Goal: Task Accomplishment & Management: Manage account settings

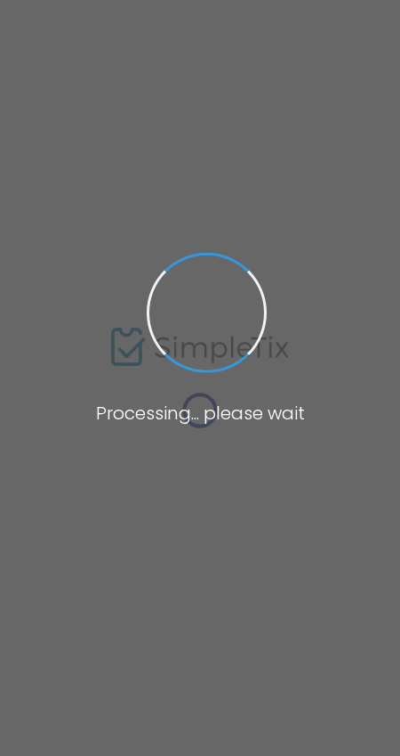
type input "[URL]"
radio input "true"
radio input "false"
radio input "true"
type input "Cake 'n Cow Farms"
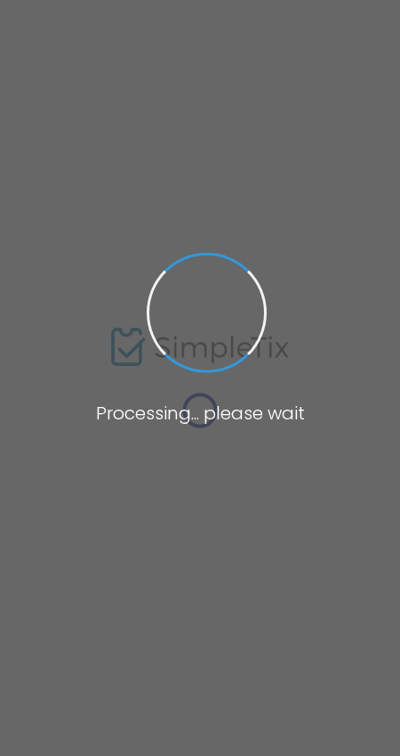
type input "6206550933"
type input "cakencowfarms"
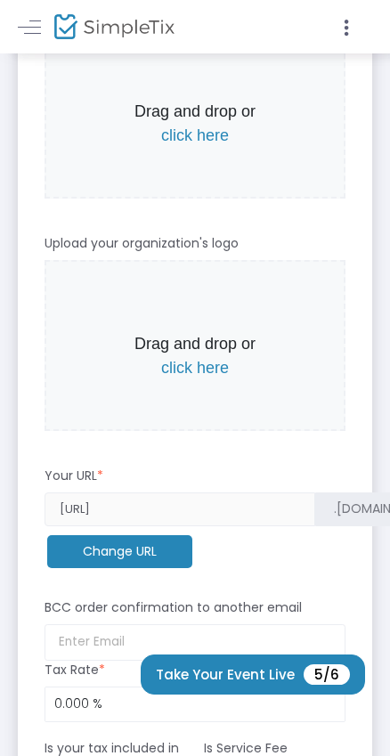
scroll to position [445, 0]
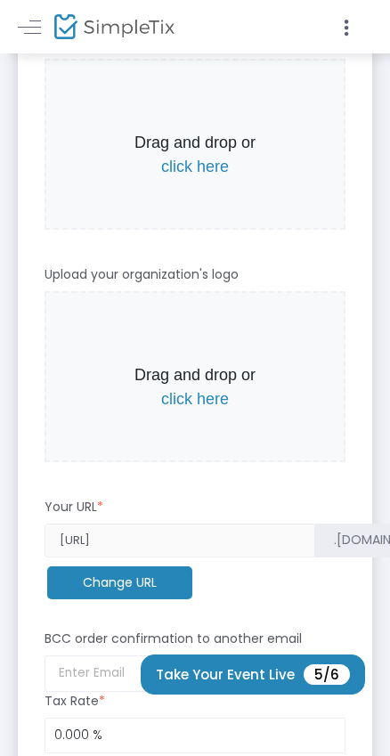
click at [188, 396] on span "click here" at bounding box center [195, 399] width 68 height 18
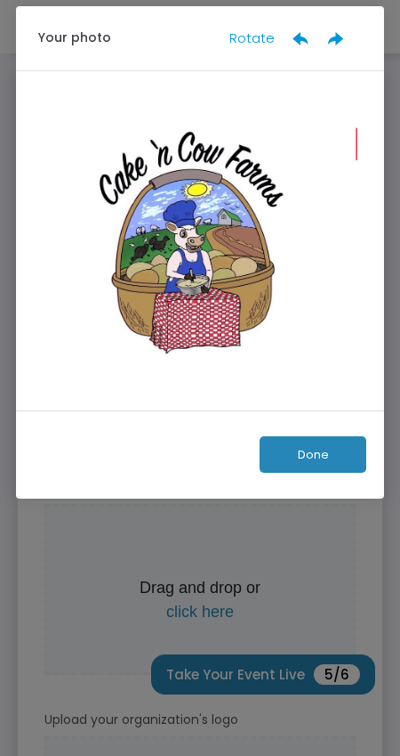
click at [334, 461] on button "Done" at bounding box center [313, 454] width 107 height 36
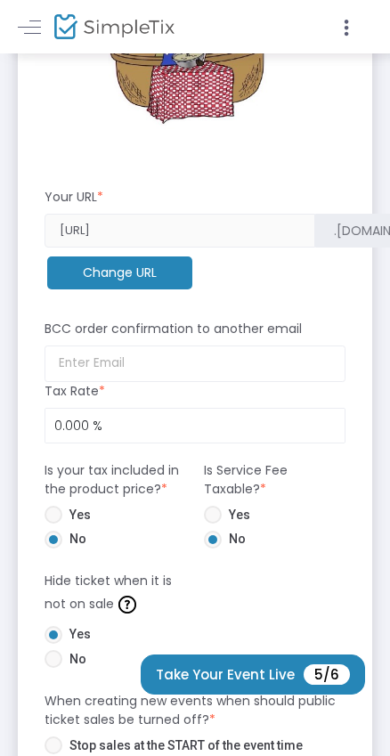
scroll to position [890, 0]
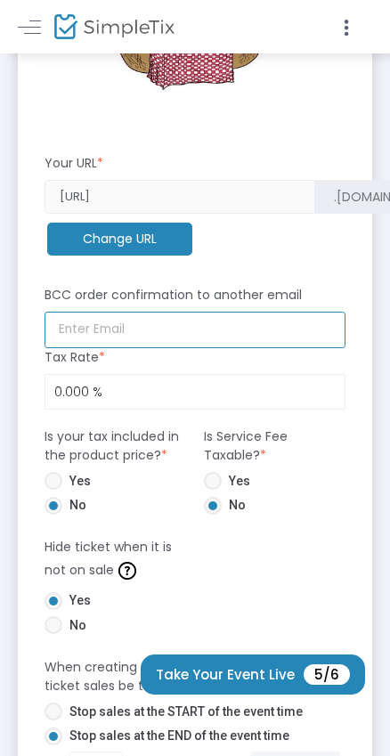
click at [158, 329] on input at bounding box center [194, 329] width 301 height 36
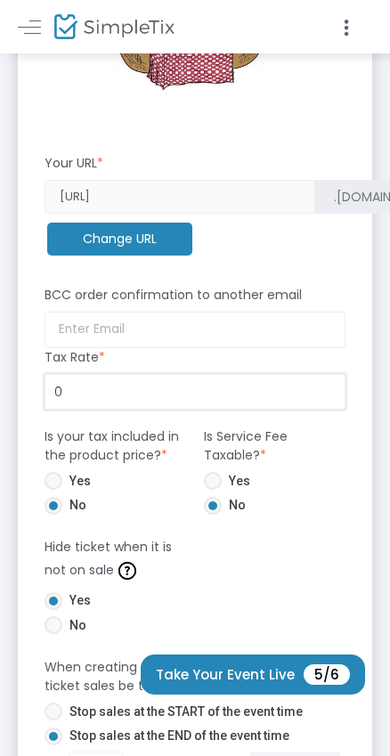
click at [97, 390] on input "0" at bounding box center [194, 392] width 299 height 34
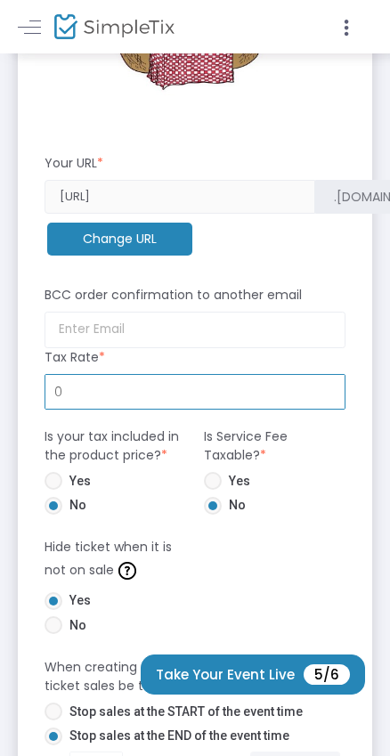
click at [124, 391] on input "0" at bounding box center [194, 392] width 299 height 34
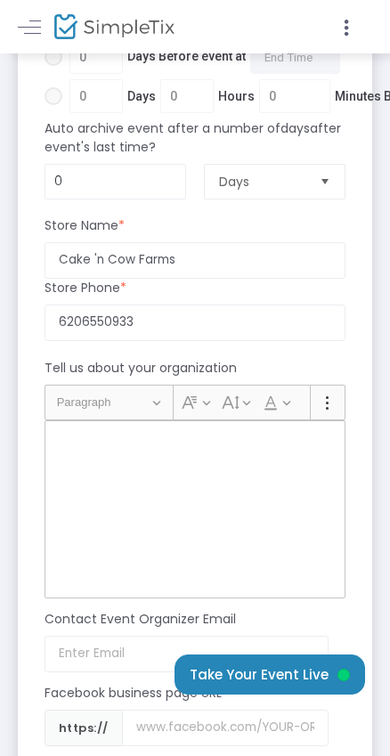
scroll to position [1602, 0]
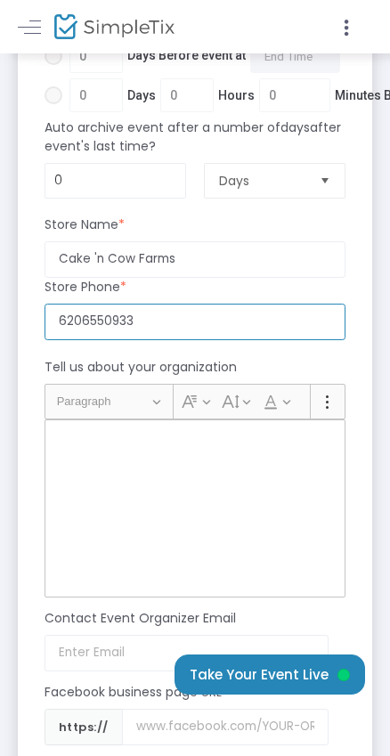
click at [159, 317] on input "6206550933" at bounding box center [194, 321] width 301 height 36
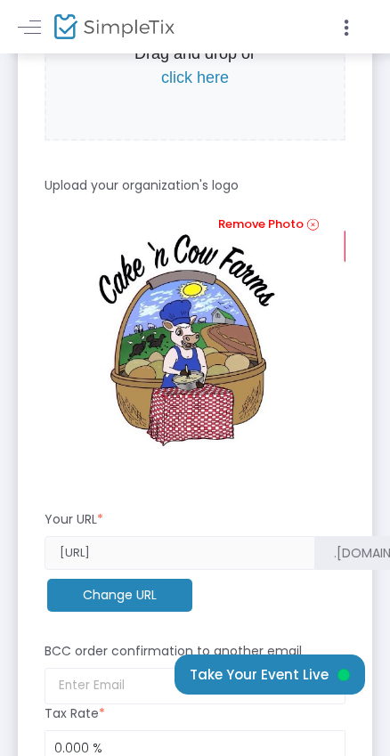
scroll to position [979, 0]
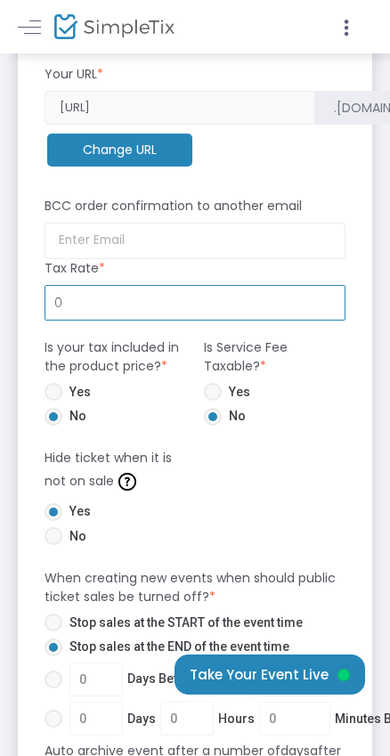
click at [146, 305] on input "0" at bounding box center [194, 303] width 299 height 34
type input "7.500 %"
click at [237, 489] on form "How To Get Paid - Recommended Payment Providers Online Orders Transaction cost …" at bounding box center [194, 439] width 301 height 2508
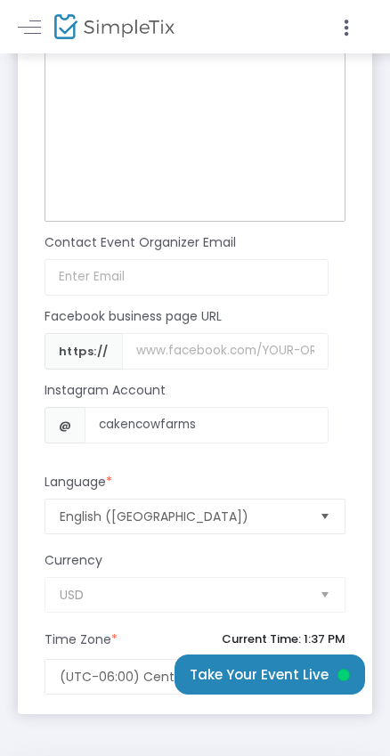
scroll to position [2046, 0]
